Goal: Task Accomplishment & Management: Complete application form

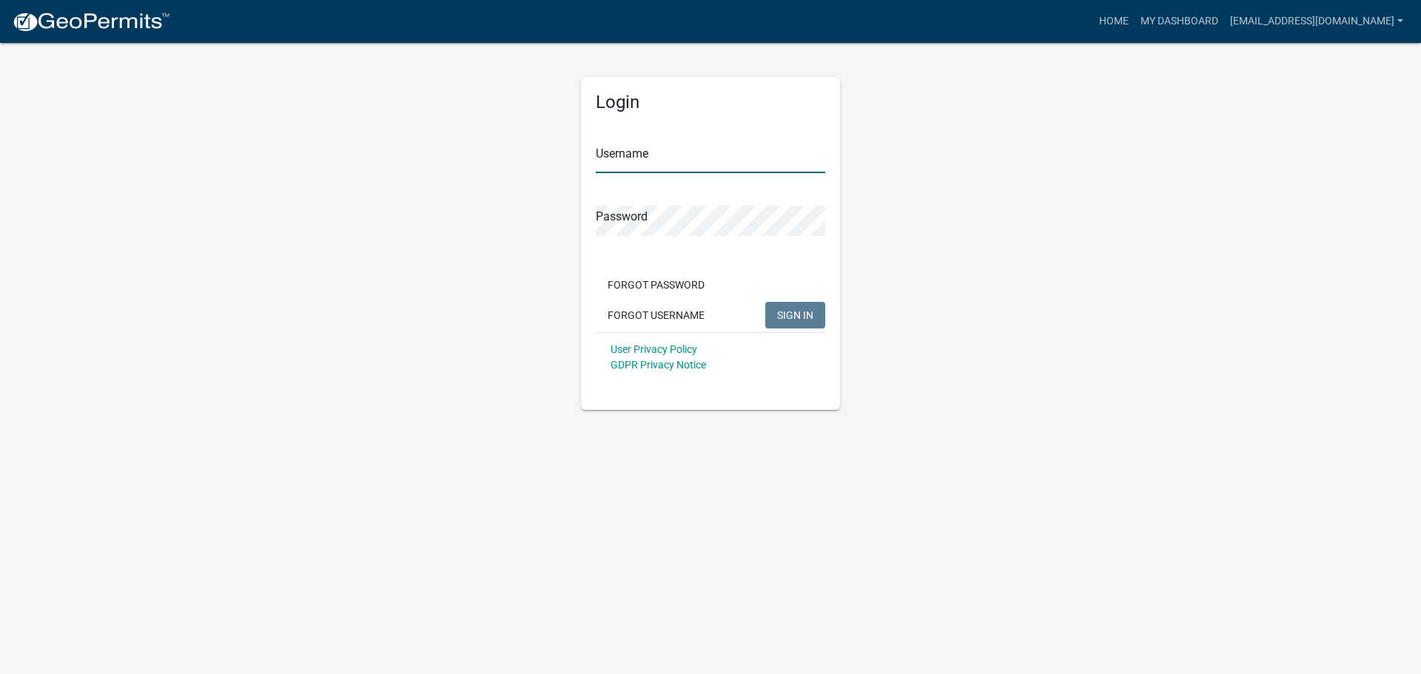
type input "[EMAIL_ADDRESS][DOMAIN_NAME]"
click at [795, 312] on span "SIGN IN" at bounding box center [795, 315] width 36 height 12
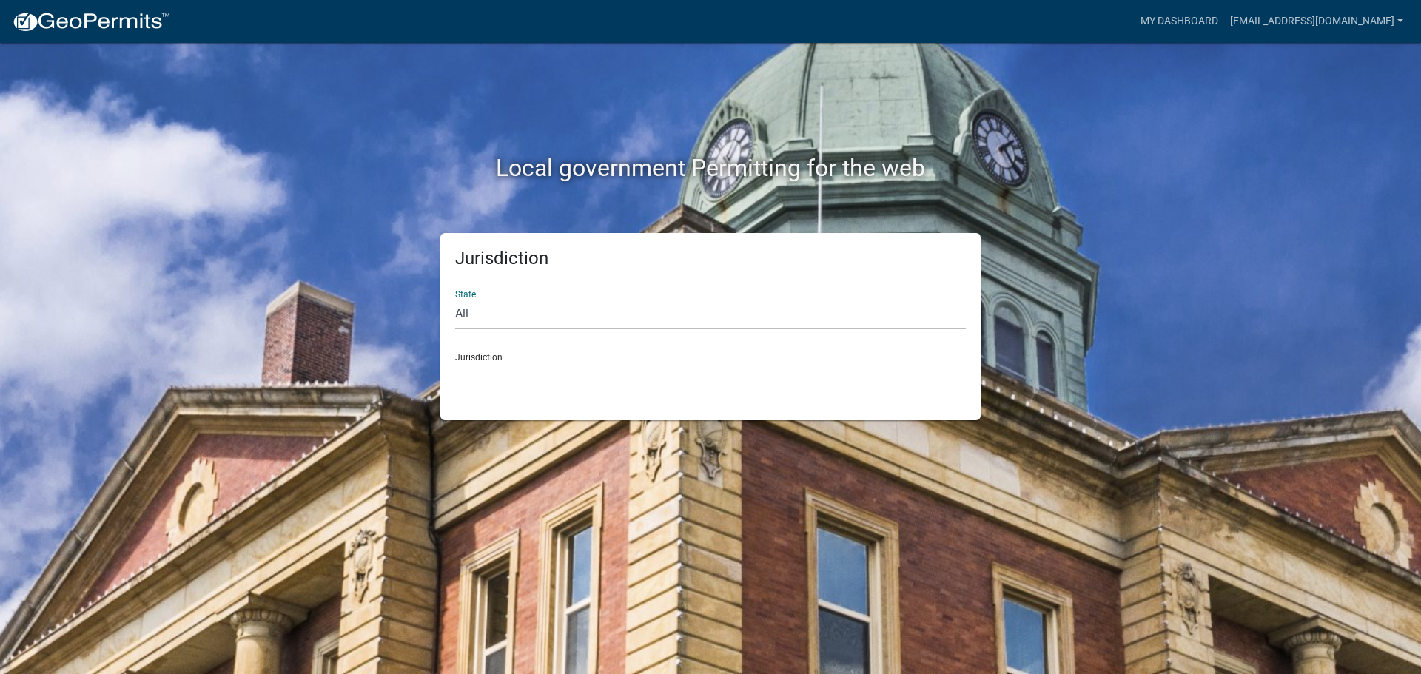
click at [508, 315] on select "All [US_STATE] [US_STATE] [US_STATE] [US_STATE] [US_STATE] [US_STATE] [US_STATE…" at bounding box center [710, 314] width 511 height 30
select select "[US_STATE]"
click at [455, 299] on select "All [US_STATE] [US_STATE] [US_STATE] [US_STATE] [US_STATE] [US_STATE] [US_STATE…" at bounding box center [710, 314] width 511 height 30
click at [504, 370] on select "City of [GEOGRAPHIC_DATA], [US_STATE] City of [GEOGRAPHIC_DATA], [US_STATE] Cit…" at bounding box center [710, 377] width 511 height 30
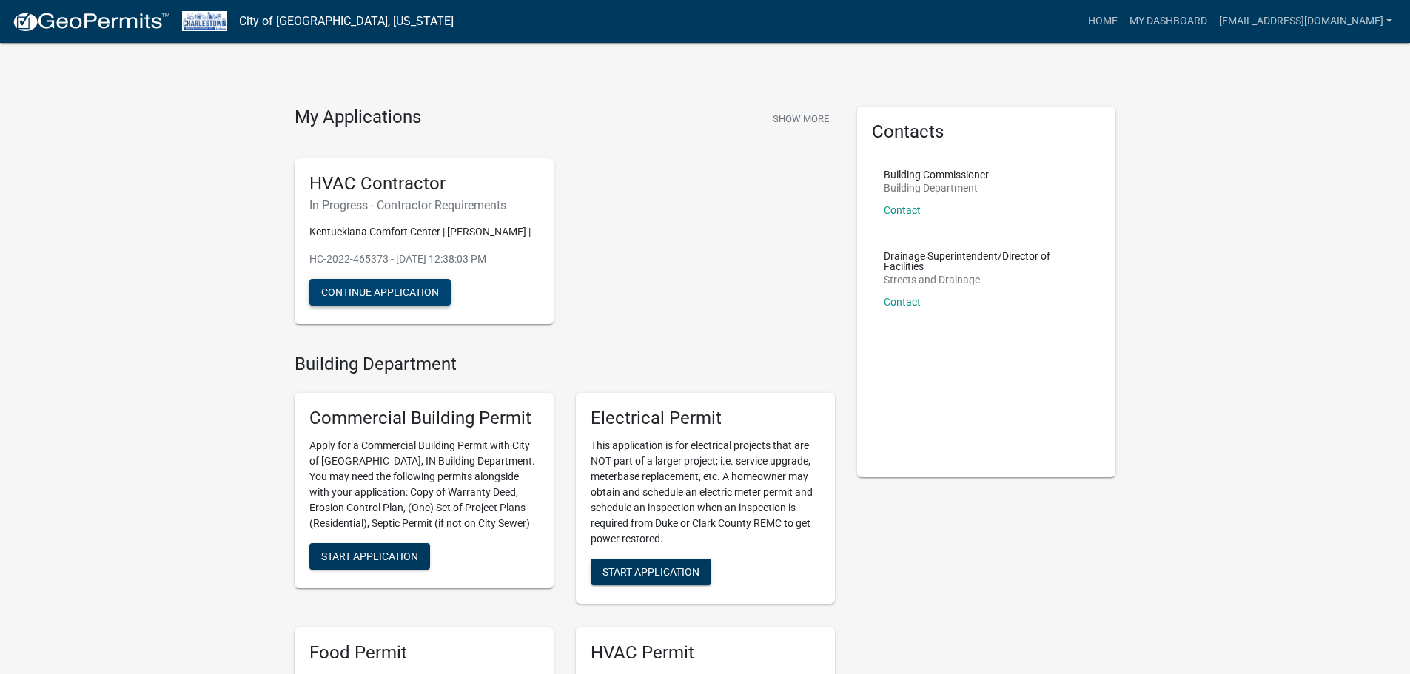
click at [389, 295] on button "Continue Application" at bounding box center [379, 292] width 141 height 27
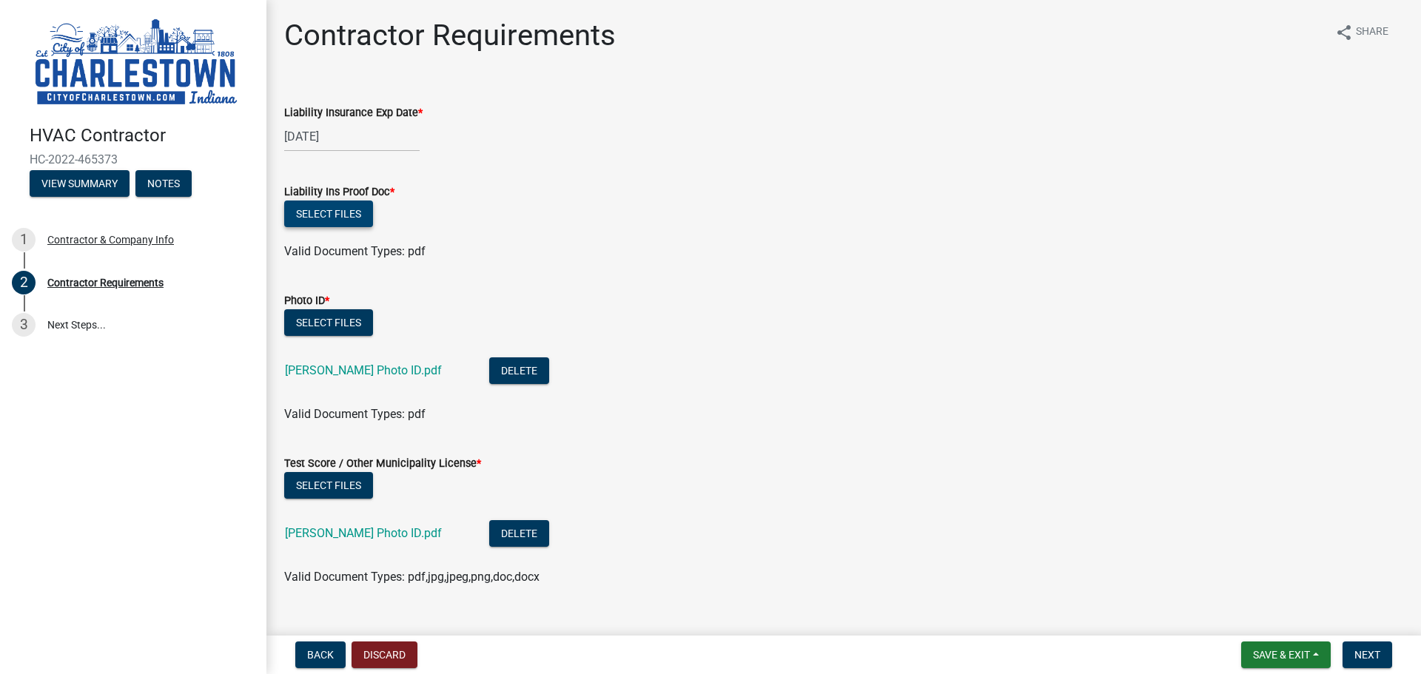
click at [327, 209] on button "Select files" at bounding box center [328, 214] width 89 height 27
click at [336, 209] on button "Select files" at bounding box center [328, 214] width 89 height 27
click at [337, 206] on button "Select files" at bounding box center [328, 214] width 89 height 27
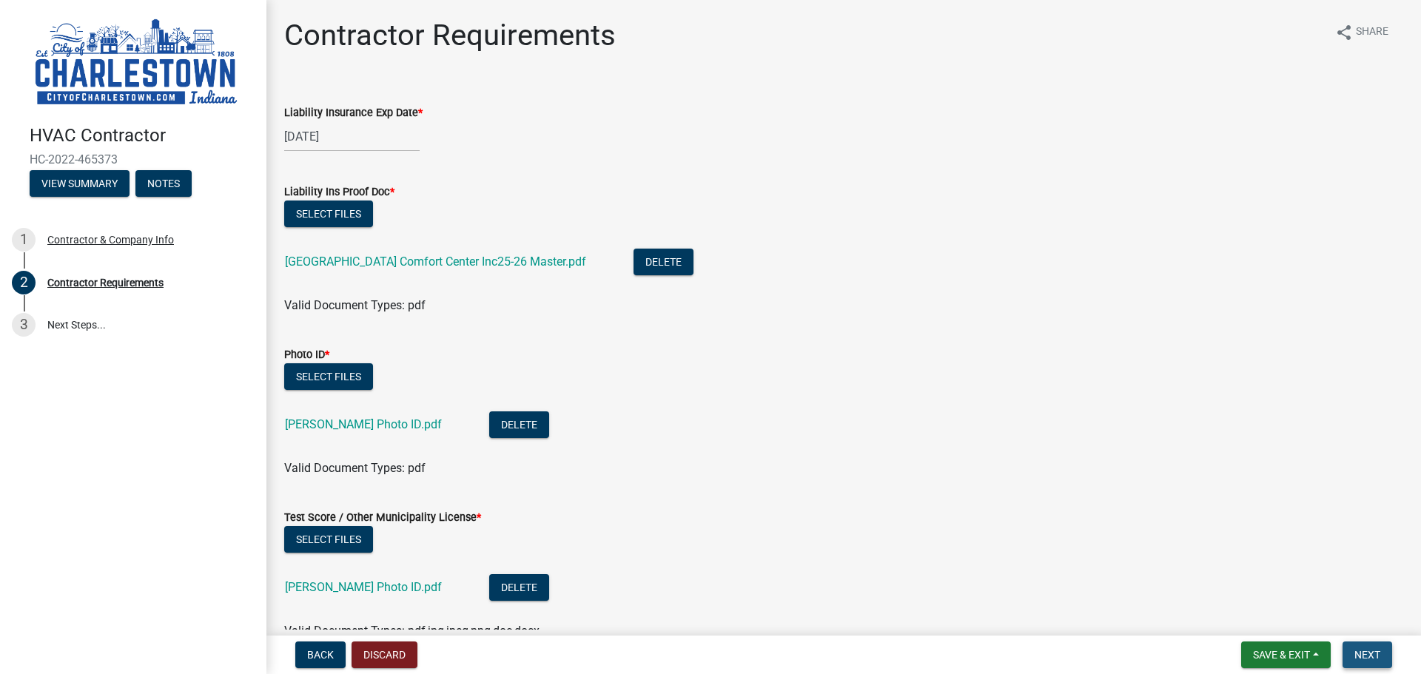
click at [1359, 647] on button "Next" at bounding box center [1367, 655] width 50 height 27
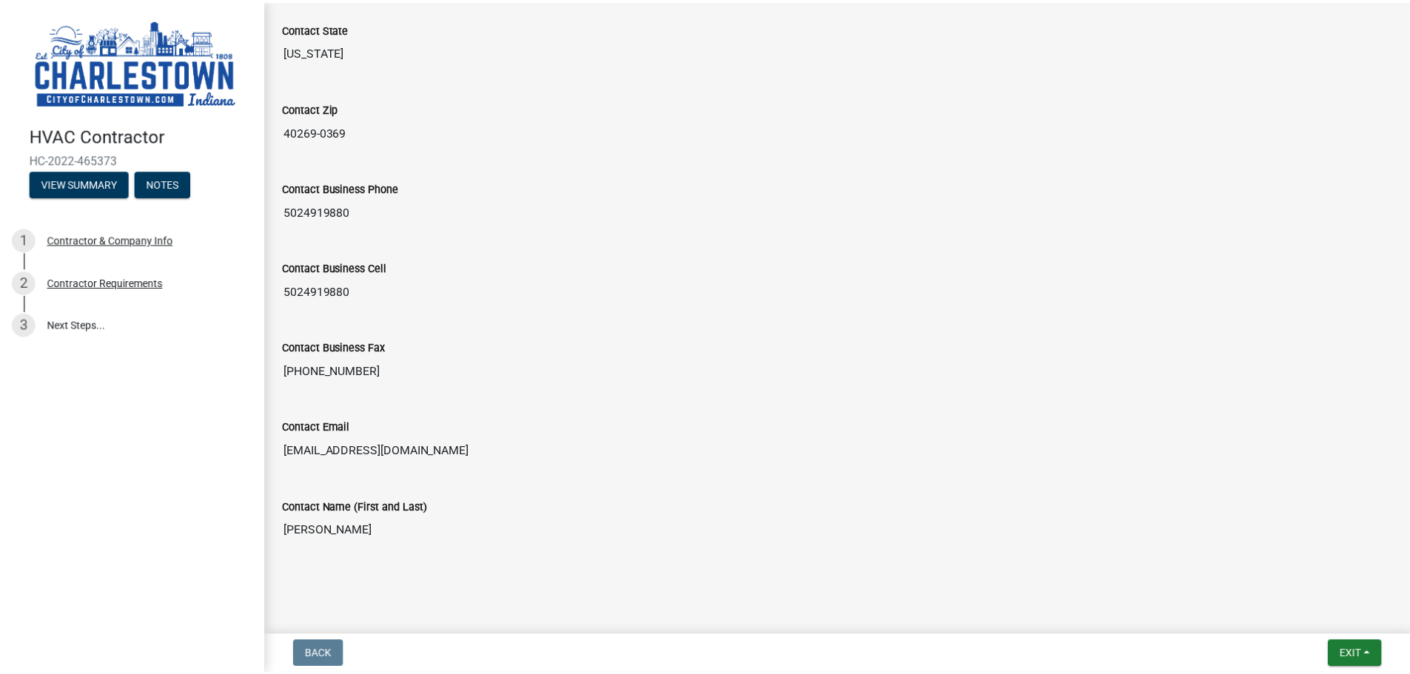
scroll to position [502, 0]
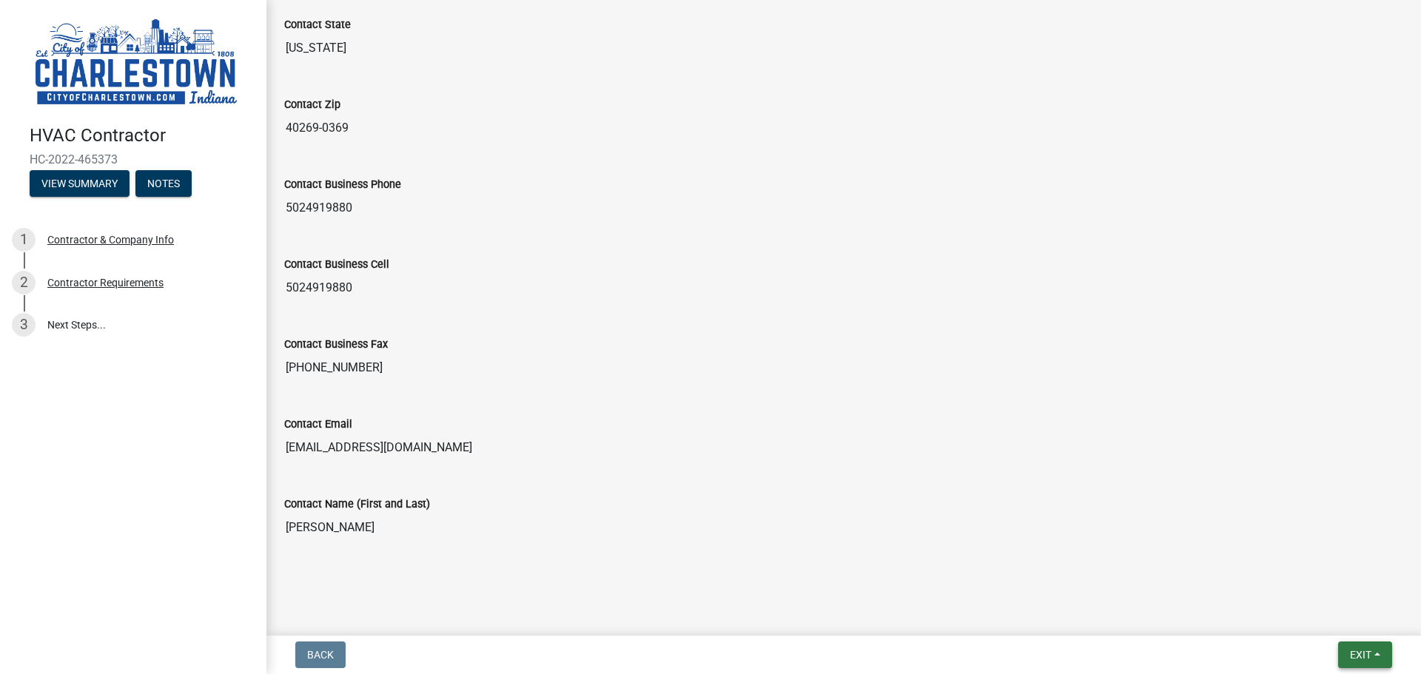
click at [1359, 658] on span "Exit" at bounding box center [1360, 655] width 21 height 12
click at [1316, 618] on button "Save & Exit" at bounding box center [1332, 617] width 118 height 36
